Goal: Task Accomplishment & Management: Manage account settings

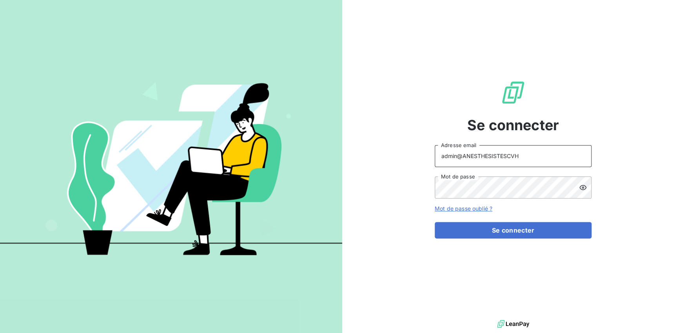
click at [532, 152] on input "admin@ANESTHESISTESCVH" at bounding box center [513, 156] width 157 height 22
type input "admin@tiptoptapis"
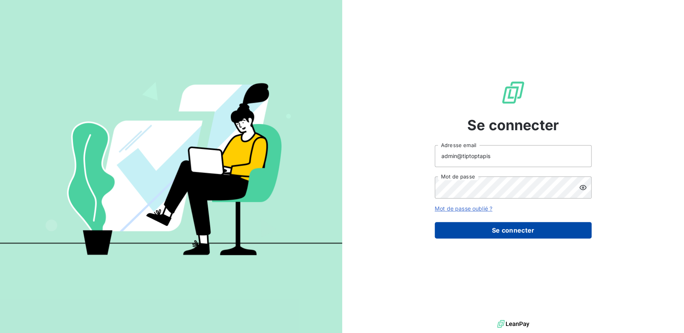
click at [501, 232] on button "Se connecter" at bounding box center [513, 230] width 157 height 16
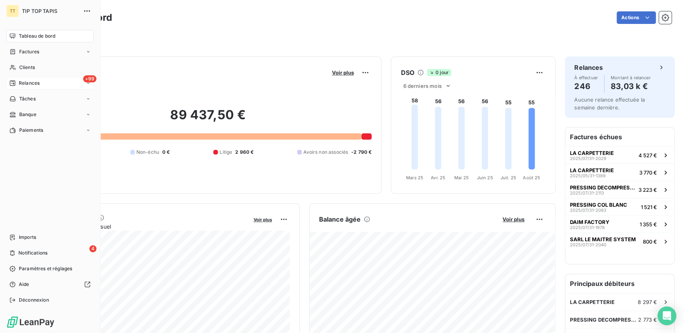
click at [36, 82] on span "Relances" at bounding box center [29, 83] width 21 height 7
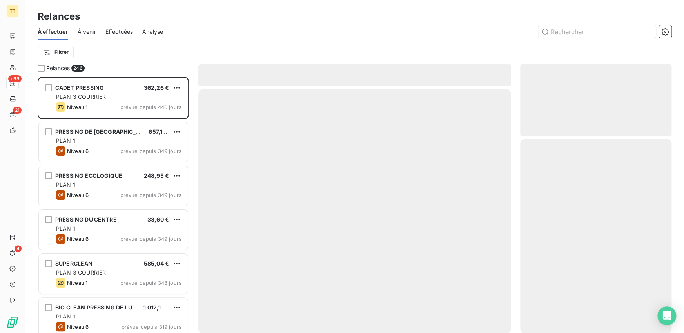
scroll to position [256, 151]
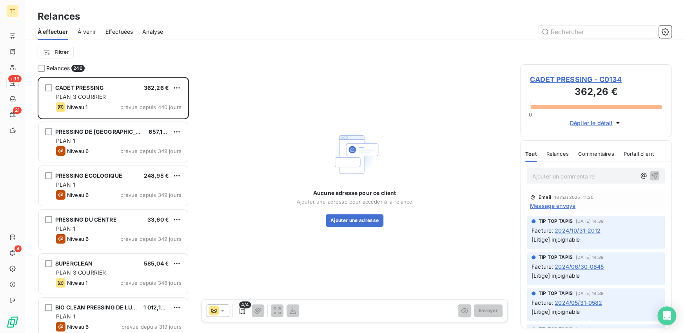
click at [121, 33] on span "Effectuées" at bounding box center [119, 32] width 28 height 8
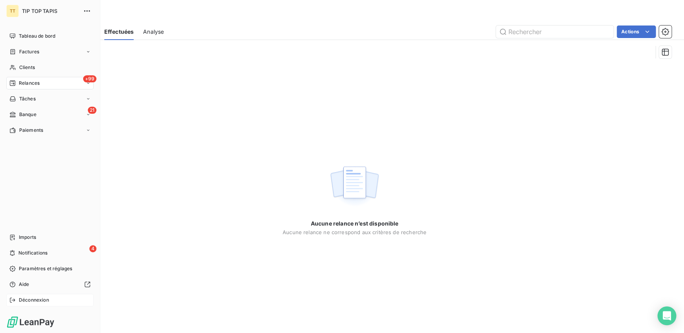
click at [14, 299] on icon at bounding box center [12, 300] width 5 height 5
